Goal: Obtain resource: Download file/media

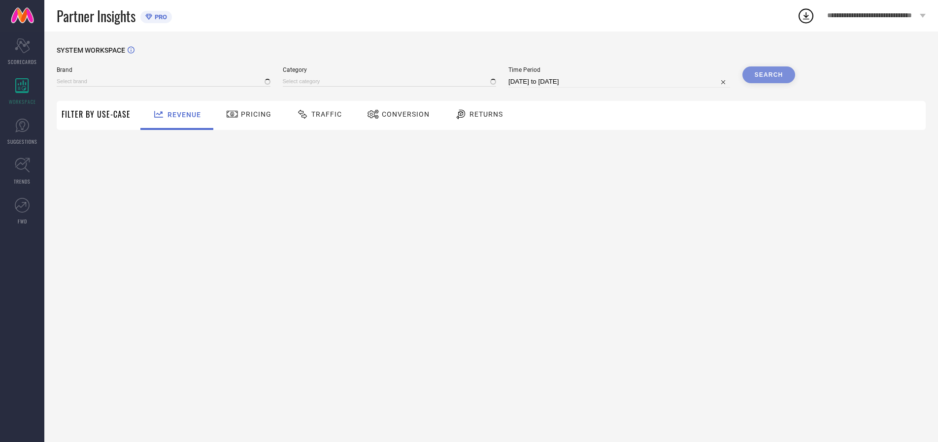
type input "ARROW SPORT"
type input "All"
click at [317, 114] on span "Traffic" at bounding box center [326, 114] width 31 height 8
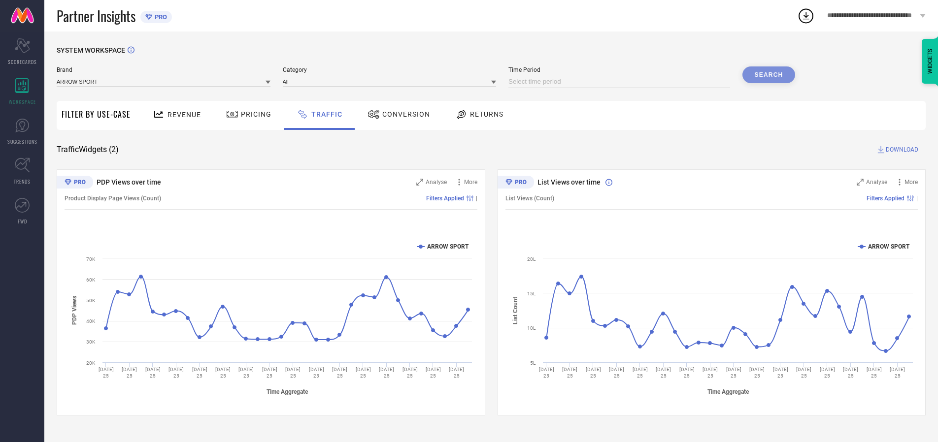
click at [621, 82] on input at bounding box center [619, 82] width 222 height 12
select select "7"
select select "2025"
select select "8"
select select "2025"
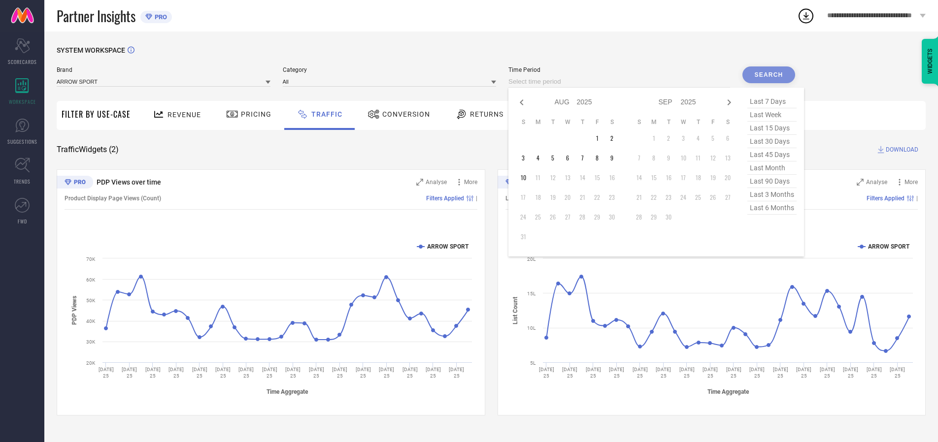
click at [526, 178] on td "10" at bounding box center [523, 177] width 15 height 15
type input "10-08-2025 to 10-08-2025"
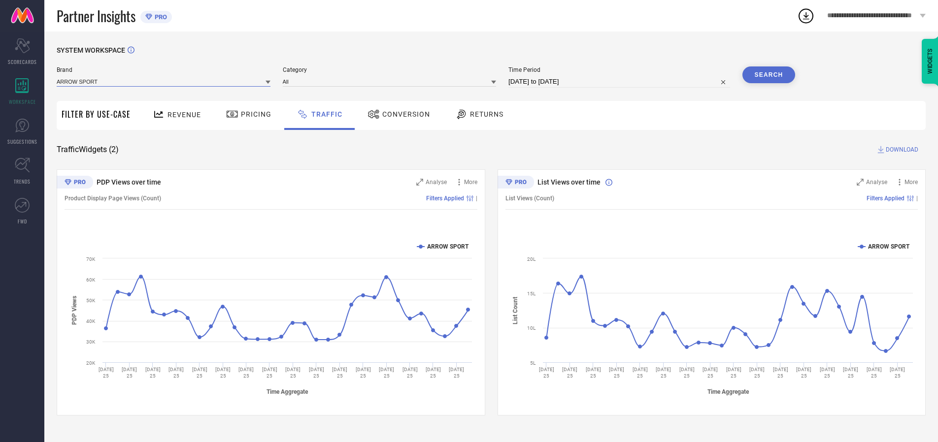
click at [164, 81] on input at bounding box center [164, 81] width 214 height 10
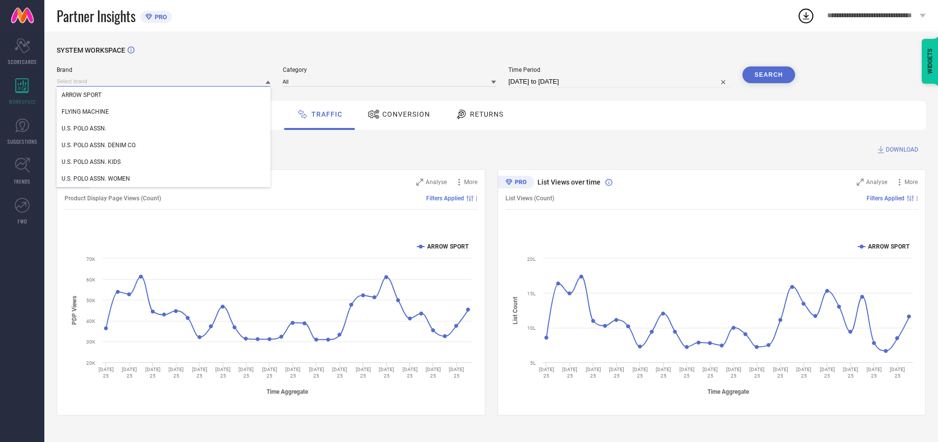
click at [164, 81] on input at bounding box center [164, 81] width 214 height 10
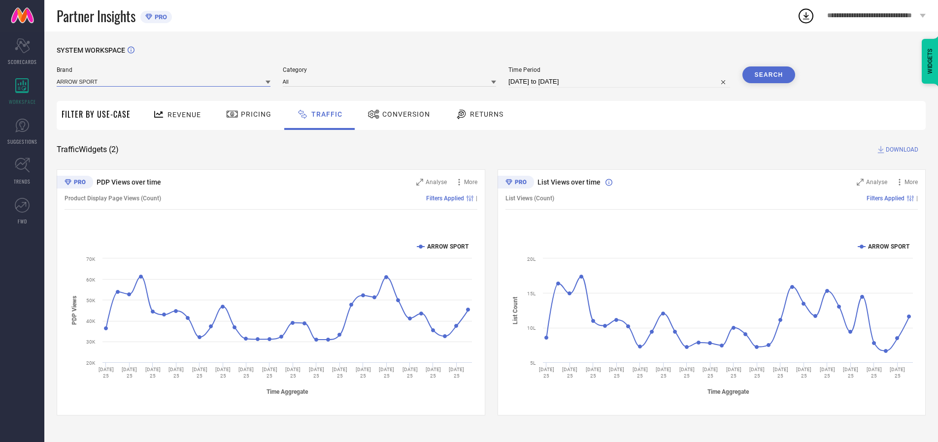
click at [164, 81] on input at bounding box center [164, 81] width 214 height 10
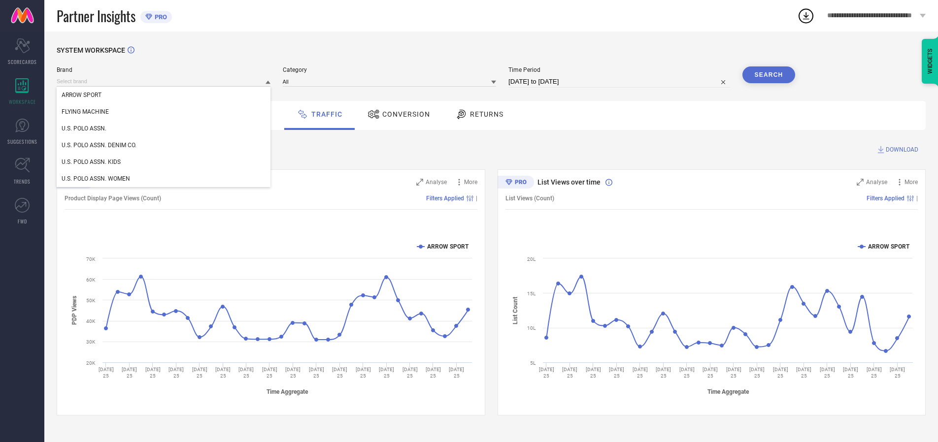
click at [164, 129] on div "U.S. POLO ASSN." at bounding box center [164, 128] width 214 height 17
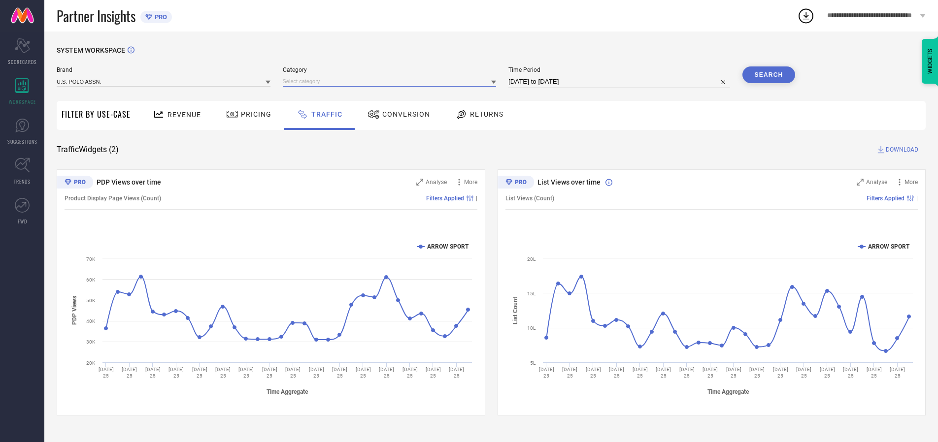
click at [392, 81] on input at bounding box center [390, 81] width 214 height 10
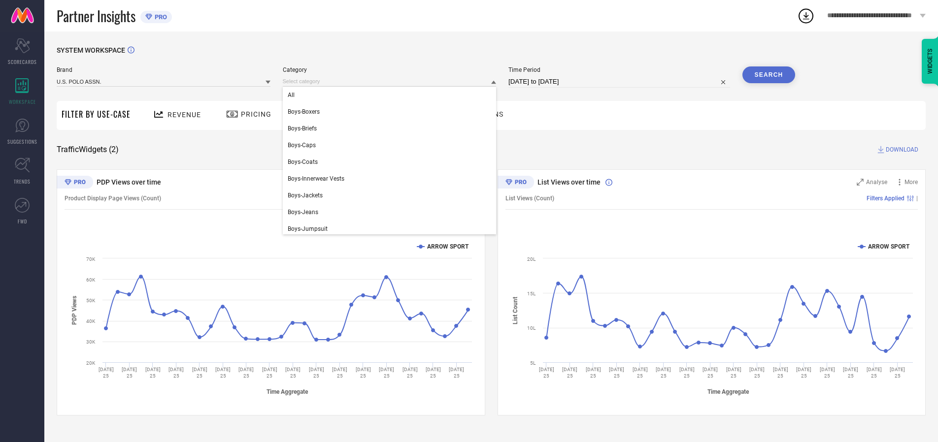
click at [392, 95] on div "All" at bounding box center [390, 95] width 214 height 17
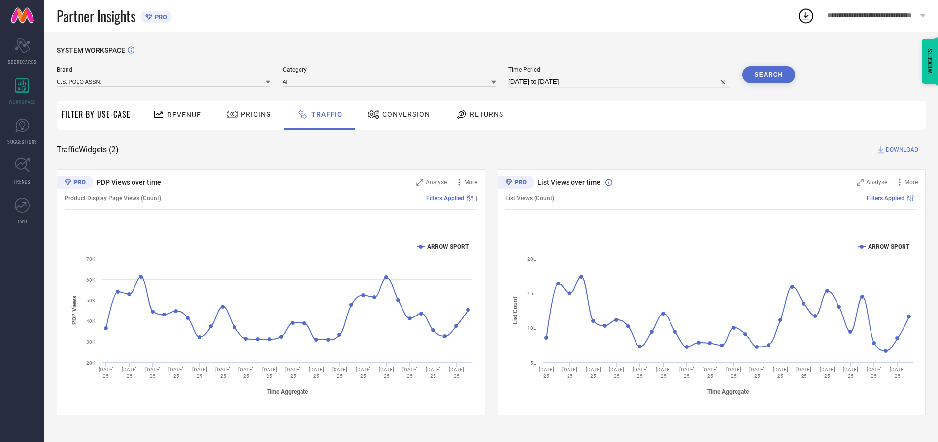
click at [768, 75] on button "Search" at bounding box center [768, 74] width 53 height 17
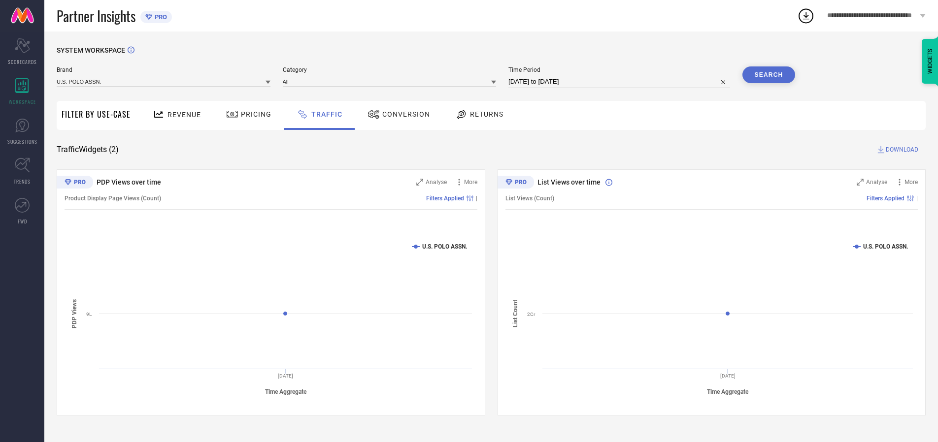
click at [900, 150] on span "DOWNLOAD" at bounding box center [902, 150] width 33 height 10
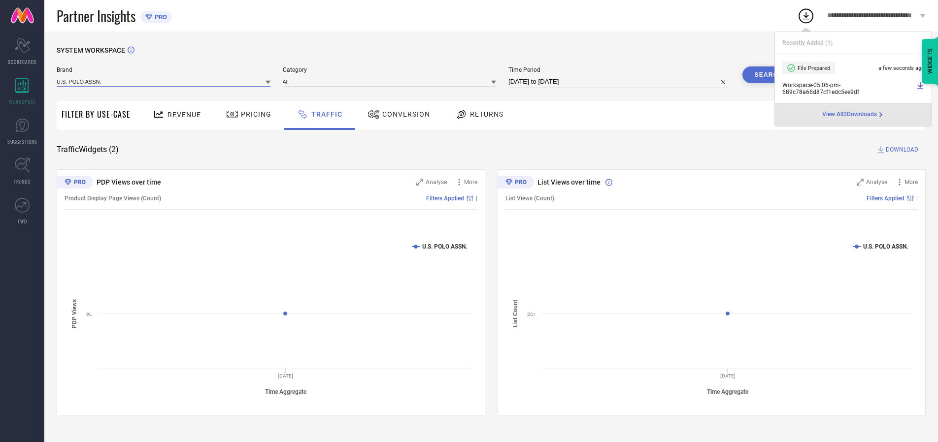
click at [164, 81] on input at bounding box center [164, 81] width 214 height 10
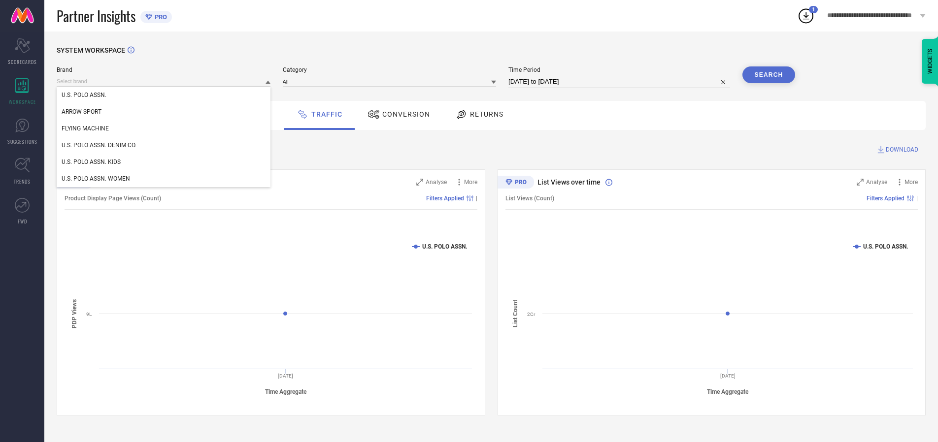
click at [164, 145] on div "U.S. POLO ASSN. DENIM CO." at bounding box center [164, 145] width 214 height 17
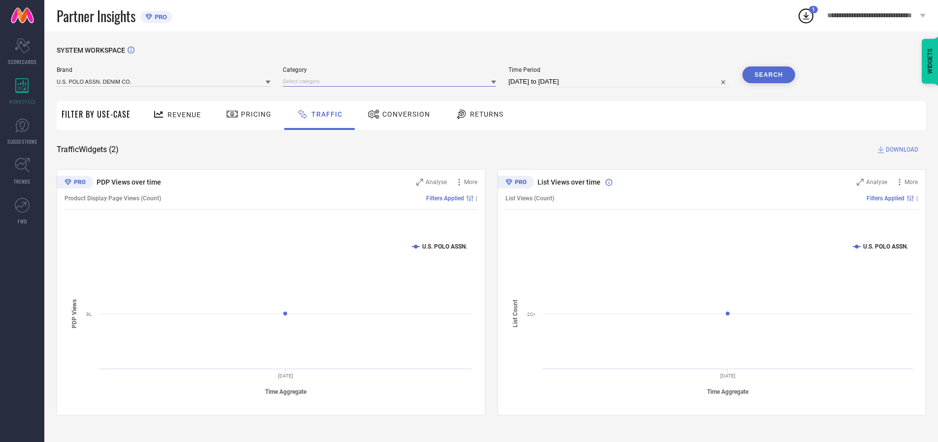
click at [392, 81] on input at bounding box center [390, 81] width 214 height 10
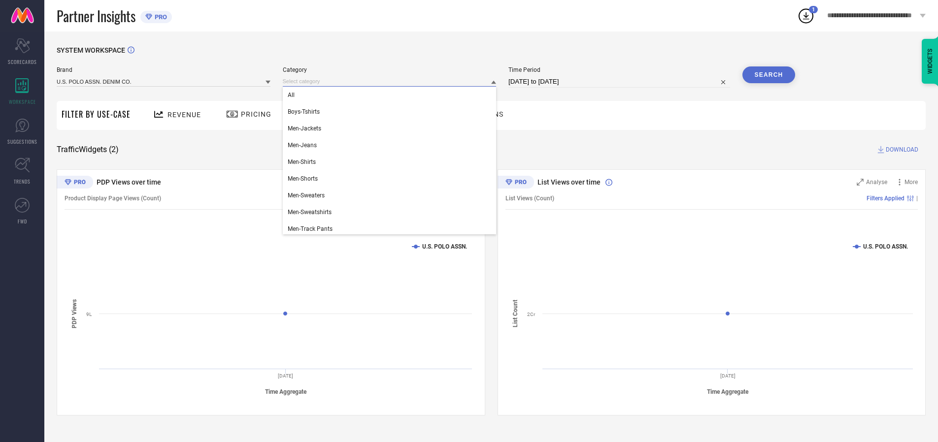
click at [392, 95] on div "All" at bounding box center [390, 95] width 214 height 17
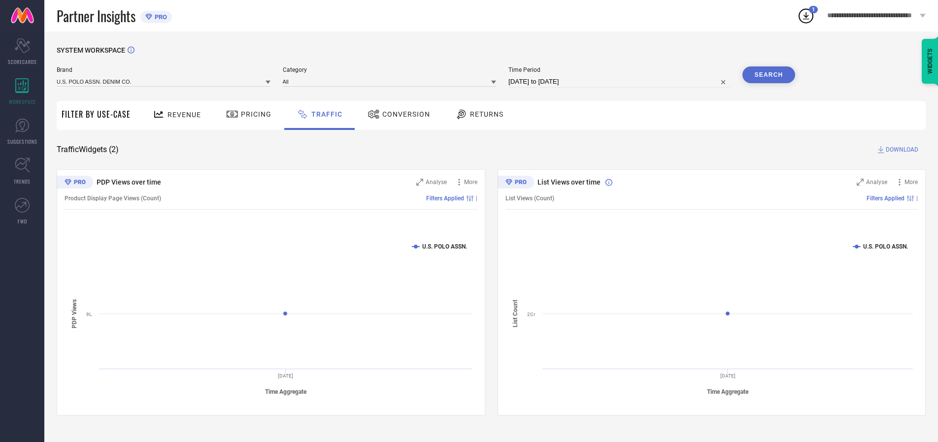
click at [768, 75] on button "Search" at bounding box center [768, 74] width 53 height 17
click at [900, 150] on span "DOWNLOAD" at bounding box center [902, 150] width 33 height 10
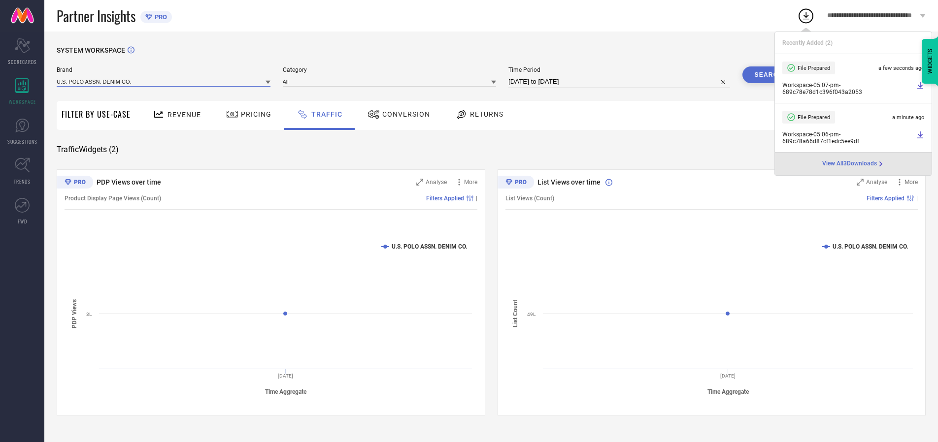
click at [164, 81] on input at bounding box center [164, 81] width 214 height 10
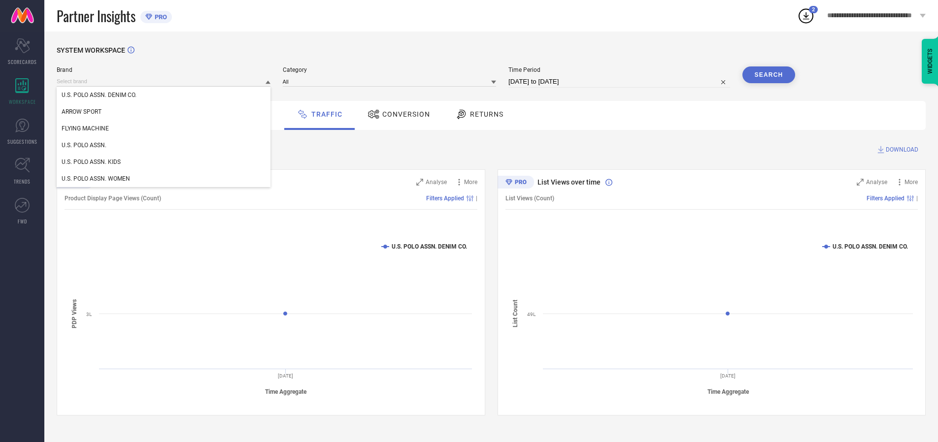
click at [164, 162] on div "U.S. POLO ASSN. KIDS" at bounding box center [164, 162] width 214 height 17
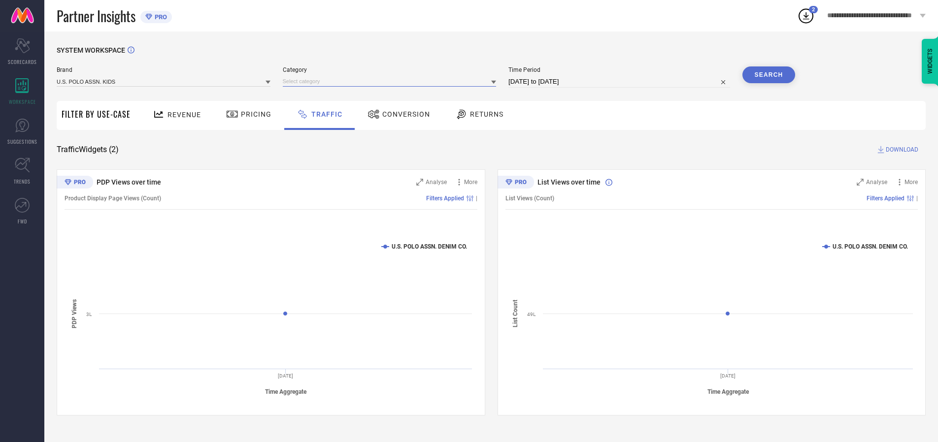
click at [392, 81] on input at bounding box center [390, 81] width 214 height 10
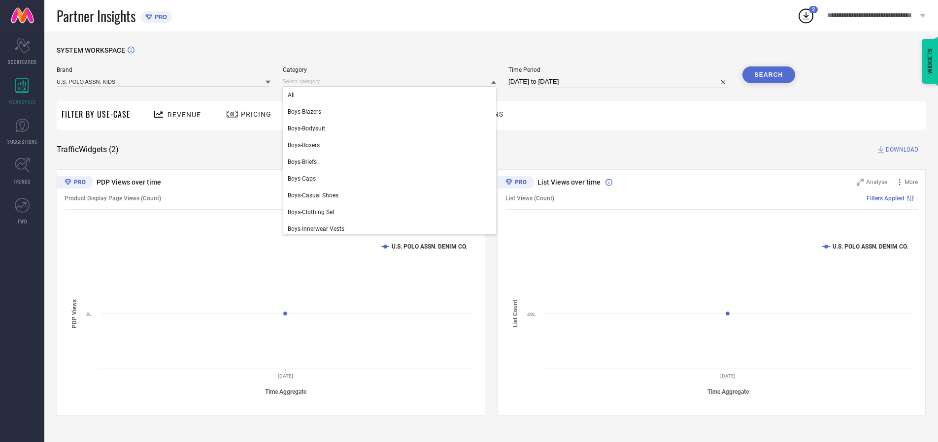
click at [392, 95] on div "All" at bounding box center [390, 95] width 214 height 17
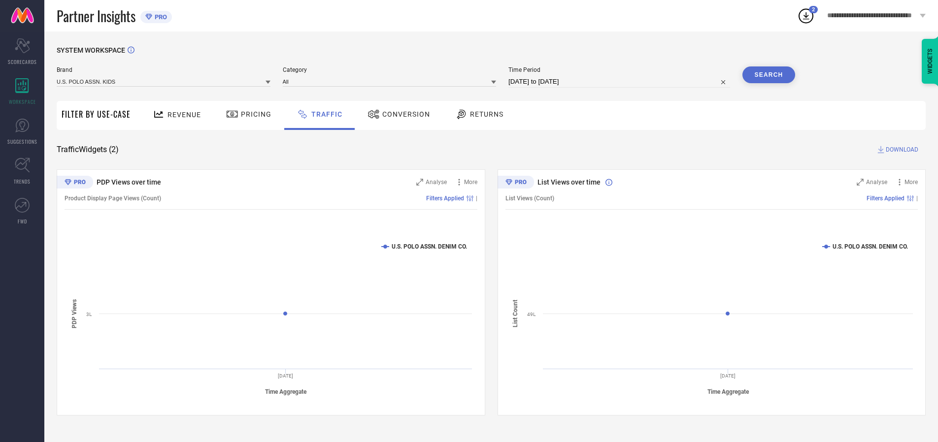
click at [768, 75] on button "Search" at bounding box center [768, 74] width 53 height 17
click at [900, 150] on span "DOWNLOAD" at bounding box center [902, 150] width 33 height 10
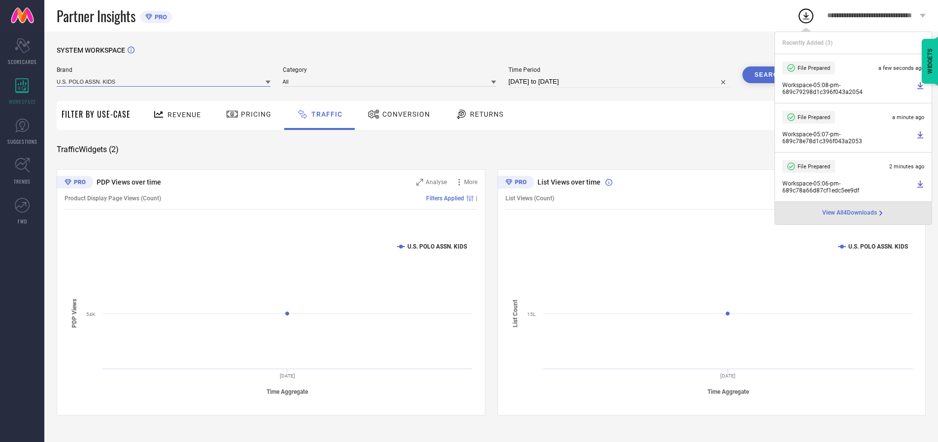
click at [164, 81] on input at bounding box center [164, 81] width 214 height 10
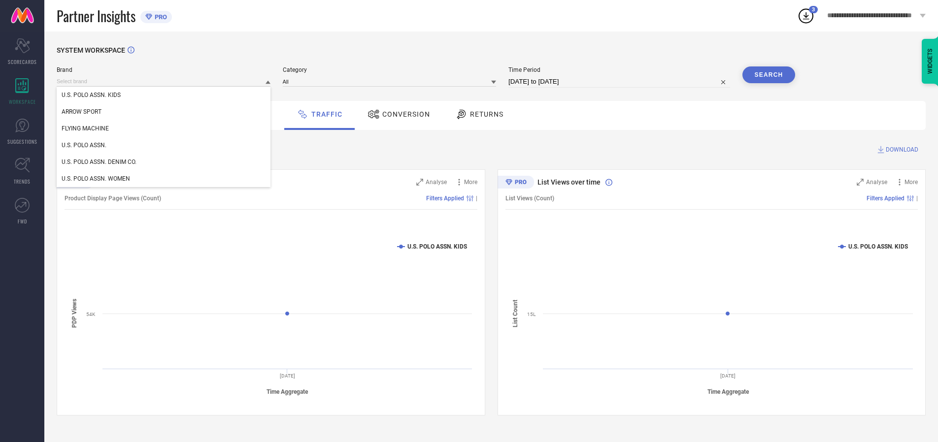
click at [164, 179] on div "U.S. POLO ASSN. WOMEN" at bounding box center [164, 178] width 214 height 17
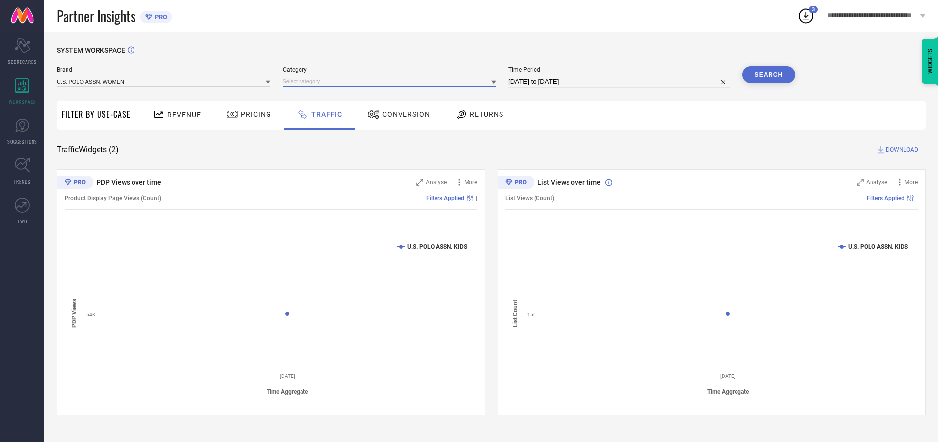
click at [392, 81] on input at bounding box center [390, 81] width 214 height 10
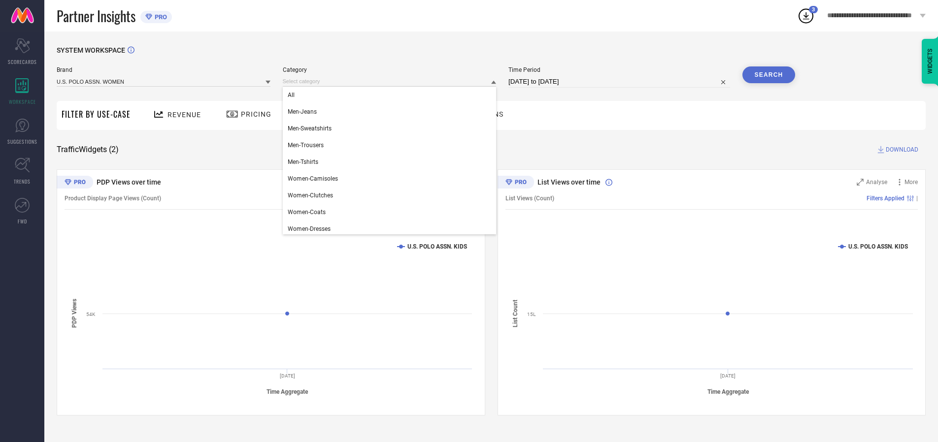
click at [392, 95] on div "All" at bounding box center [390, 95] width 214 height 17
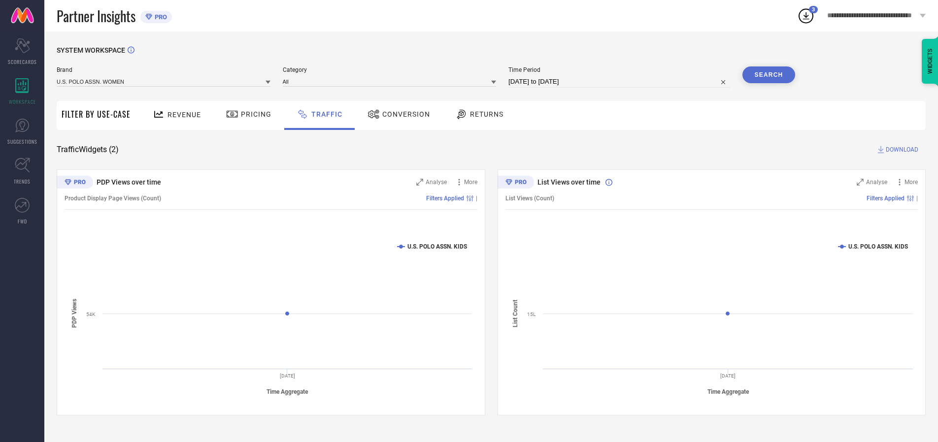
click at [768, 75] on button "Search" at bounding box center [768, 74] width 53 height 17
click at [900, 150] on span "DOWNLOAD" at bounding box center [902, 150] width 33 height 10
